Goal: Information Seeking & Learning: Learn about a topic

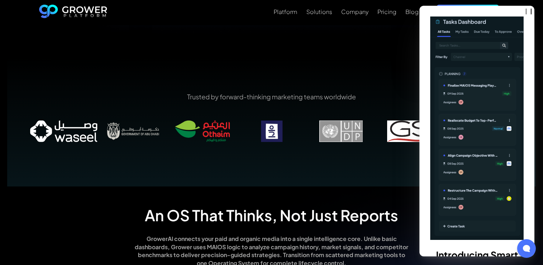
scroll to position [435, 0]
click at [532, 252] on div at bounding box center [526, 248] width 20 height 20
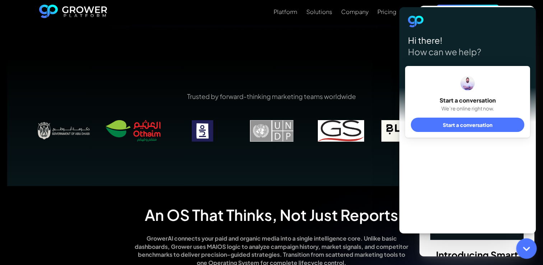
click at [532, 252] on div at bounding box center [526, 248] width 20 height 20
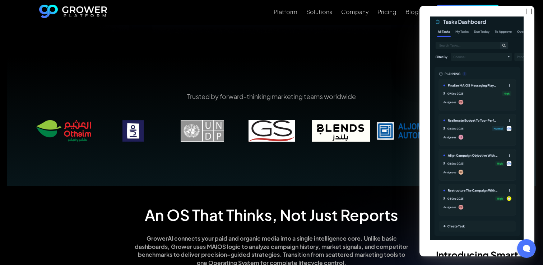
click at [537, 5] on div "Platform Solutions Company Pricing Blog Request a demo" at bounding box center [271, 12] width 543 height 25
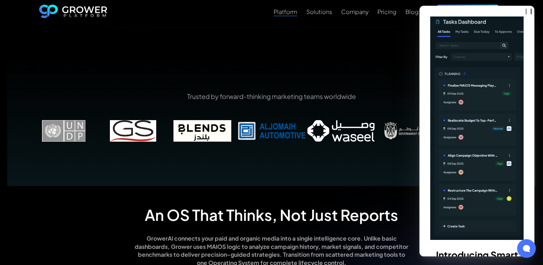
click at [295, 13] on div "Platform" at bounding box center [285, 11] width 24 height 7
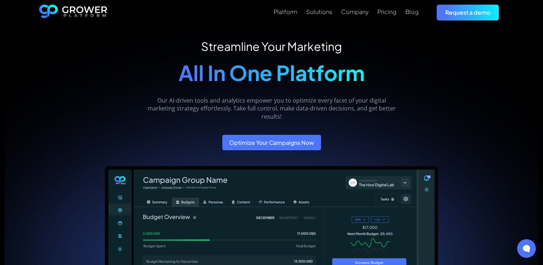
click at [96, 14] on img "home" at bounding box center [73, 13] width 68 height 16
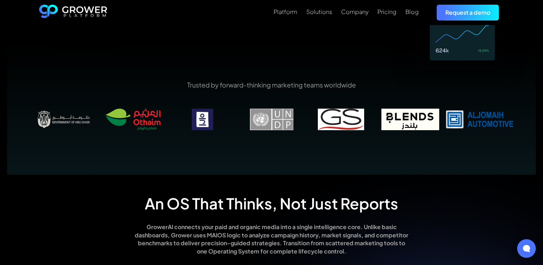
scroll to position [448, 0]
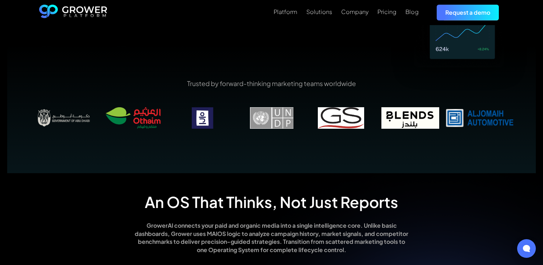
click at [253, 87] on p "Trusted by forward-thinking marketing teams worldwide" at bounding box center [271, 83] width 484 height 9
click at [253, 88] on p "Trusted by forward-thinking marketing teams worldwide" at bounding box center [271, 83] width 484 height 9
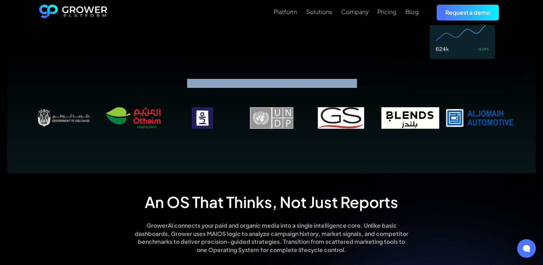
click at [253, 88] on p "Trusted by forward-thinking marketing teams worldwide" at bounding box center [271, 83] width 484 height 9
click at [224, 154] on div "Trusted by forward-thinking marketing teams worldwide" at bounding box center [271, 108] width 528 height 129
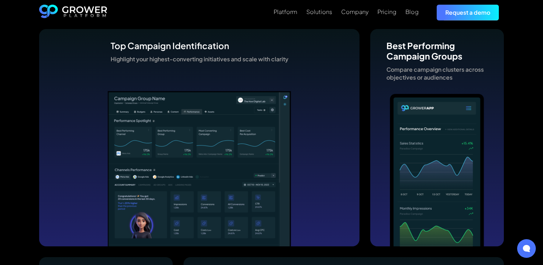
scroll to position [1881, 0]
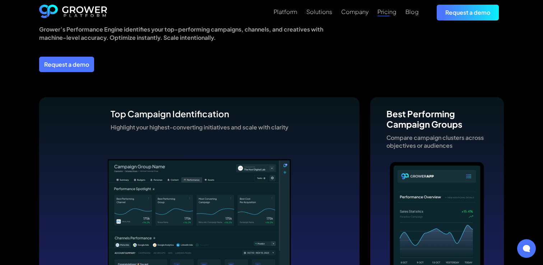
click at [384, 10] on div "Pricing" at bounding box center [386, 11] width 19 height 7
